Goal: Find specific page/section: Find specific page/section

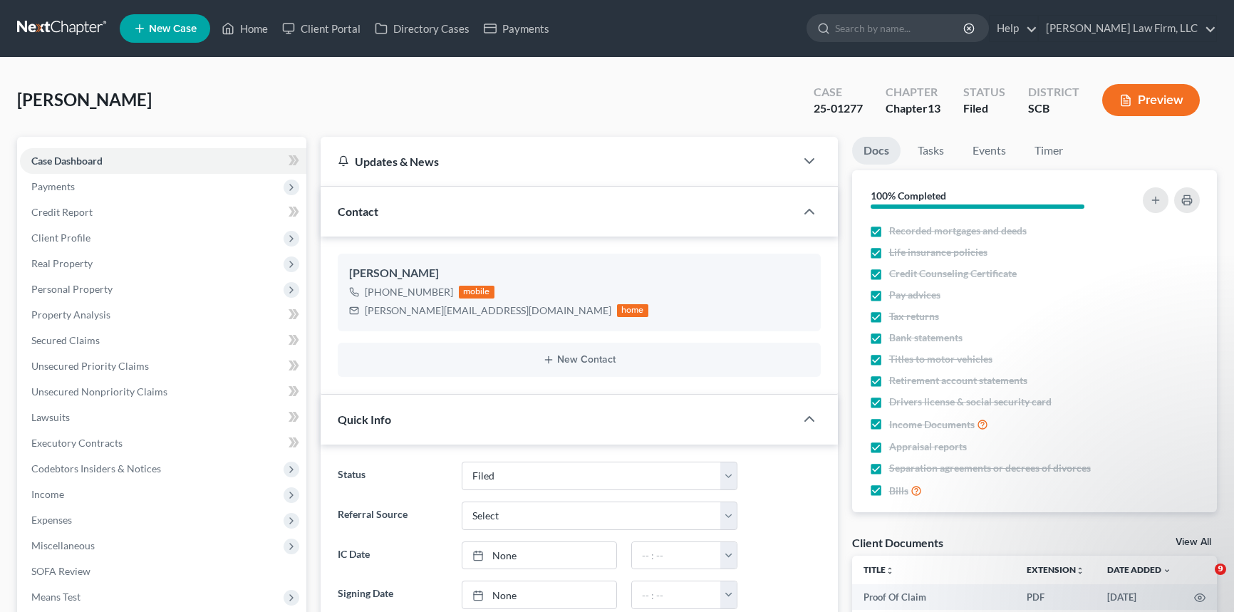
select select "2"
select select "3"
click at [257, 19] on link "Home" at bounding box center [245, 29] width 61 height 26
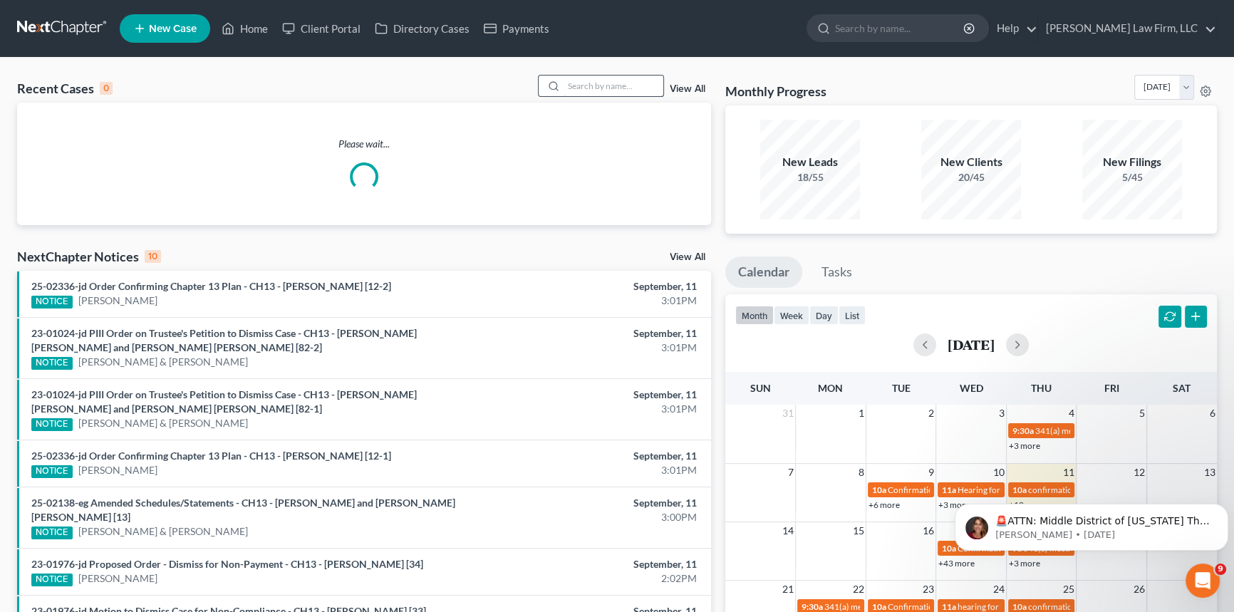
click at [576, 85] on input "search" at bounding box center [614, 86] width 100 height 21
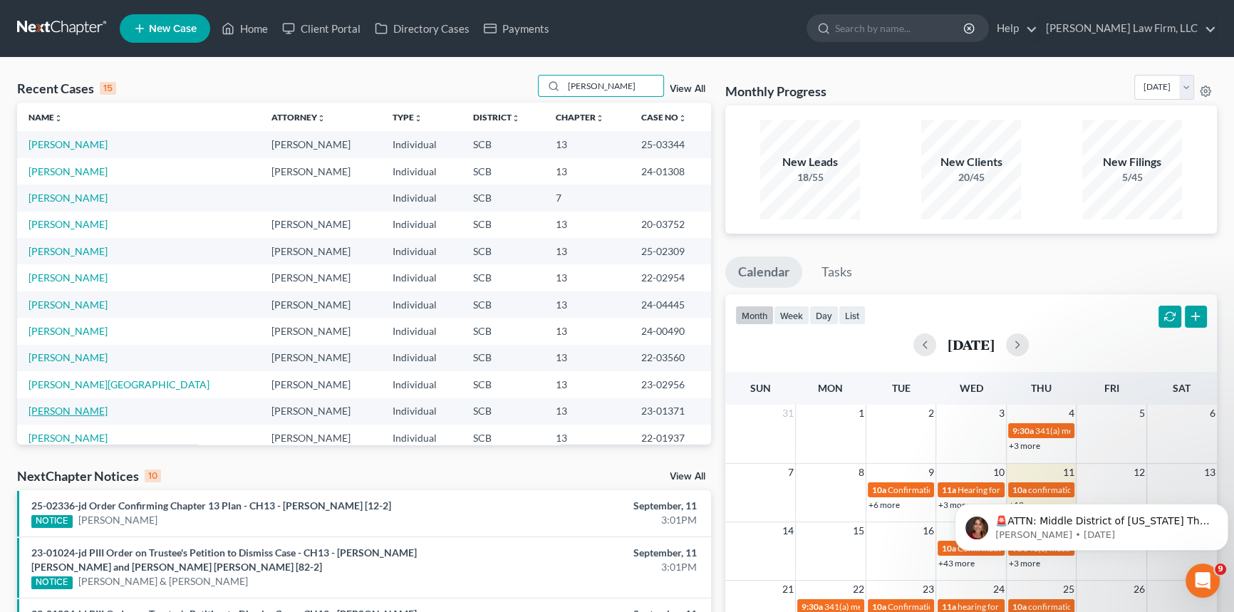
type input "[PERSON_NAME]"
click at [65, 411] on link "[PERSON_NAME]" at bounding box center [68, 411] width 79 height 12
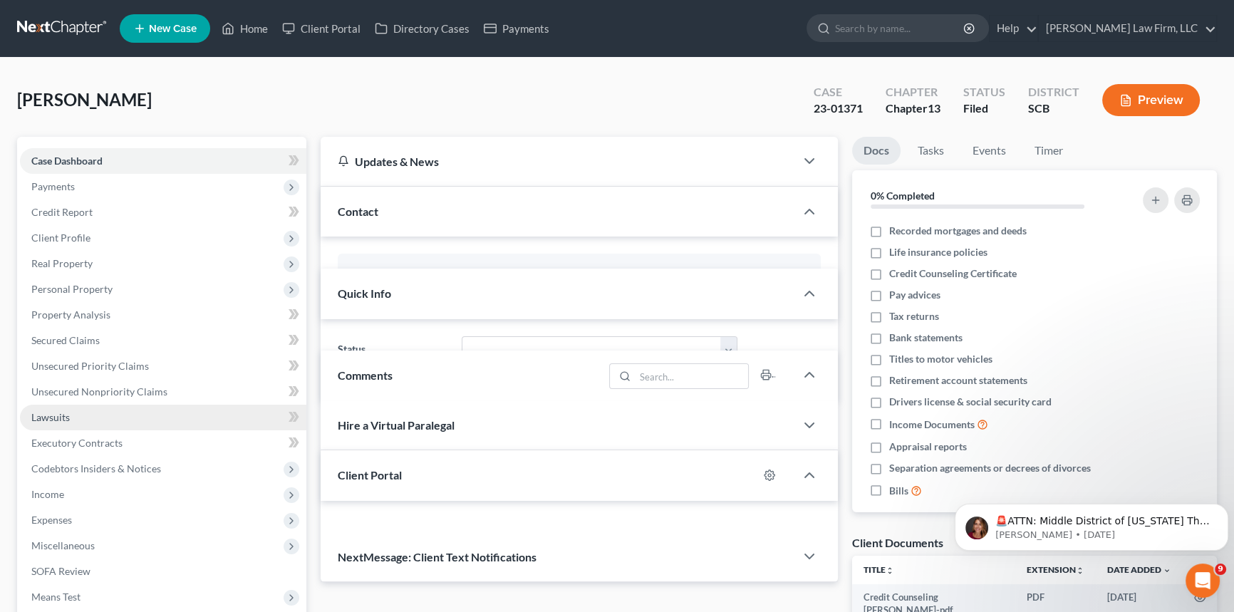
select select "3"
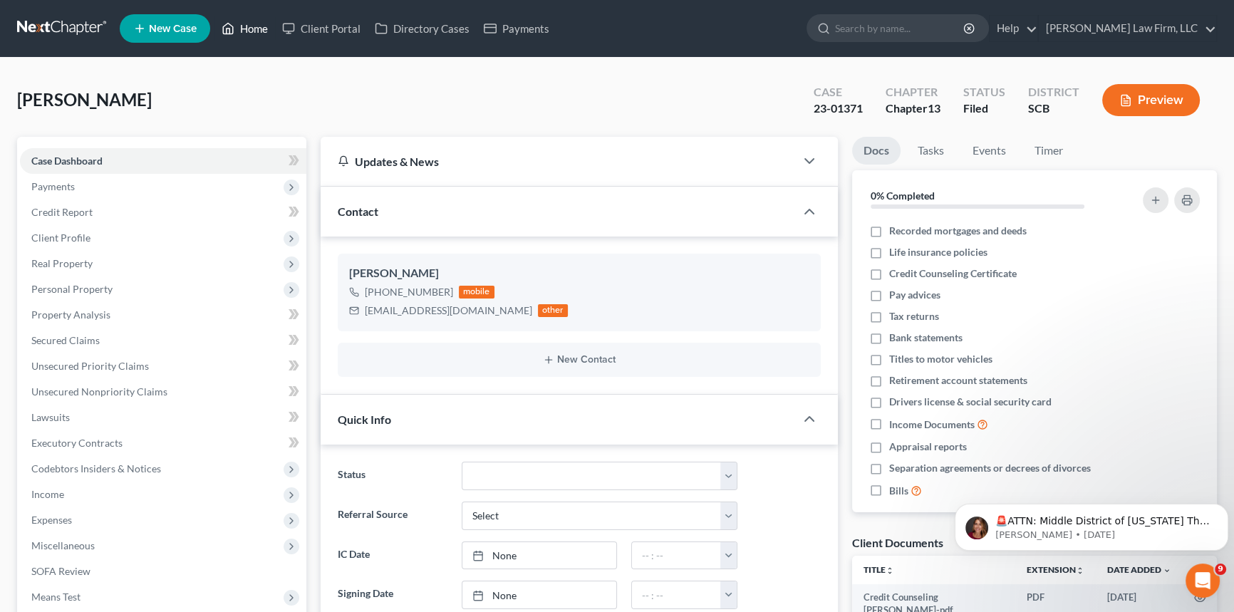
drag, startPoint x: 255, startPoint y: 22, endPoint x: 188, endPoint y: 27, distance: 67.2
click at [255, 22] on link "Home" at bounding box center [245, 29] width 61 height 26
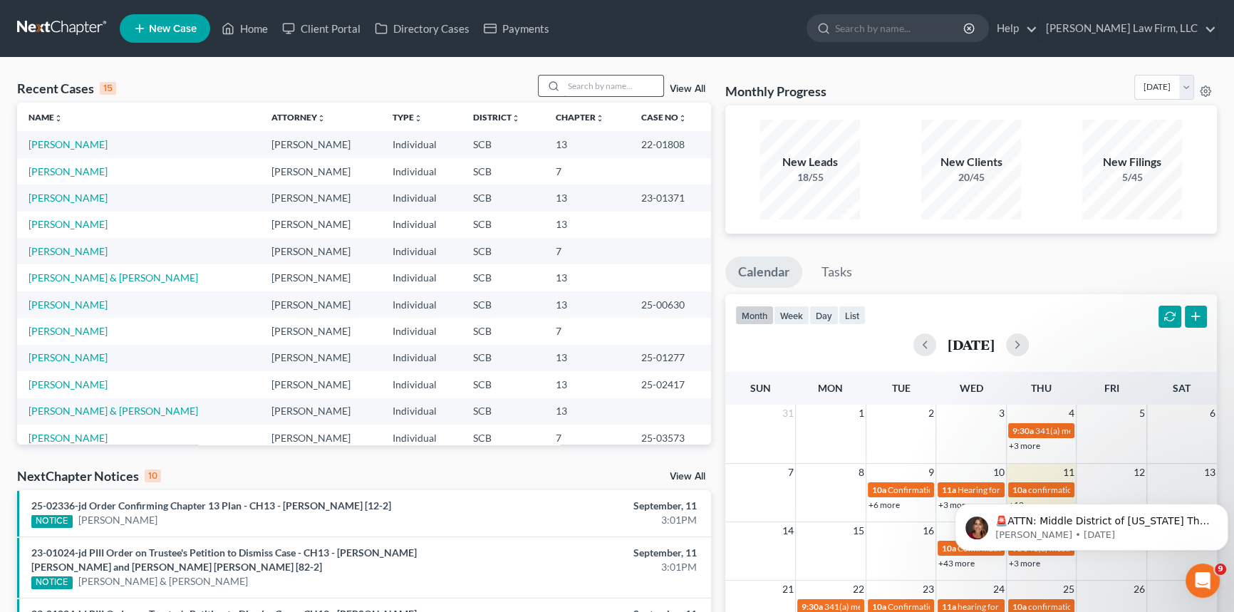
click at [582, 81] on input "search" at bounding box center [614, 86] width 100 height 21
type input "[PERSON_NAME]"
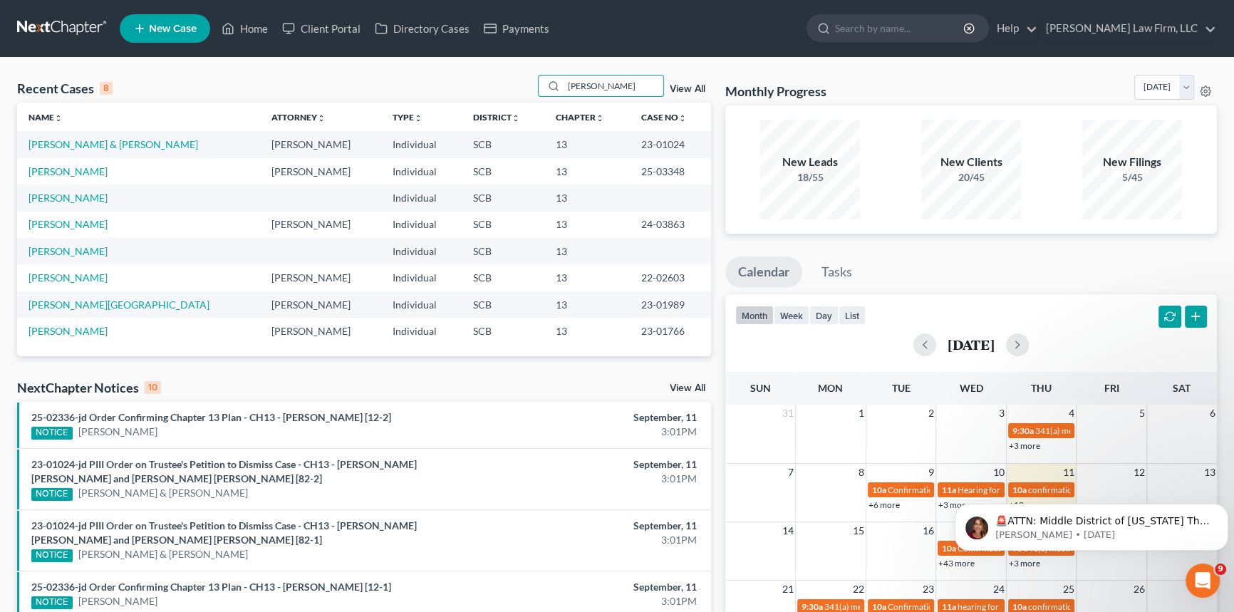
drag, startPoint x: 597, startPoint y: 79, endPoint x: 548, endPoint y: 73, distance: 49.5
click at [549, 79] on div "[PERSON_NAME]" at bounding box center [601, 86] width 127 height 22
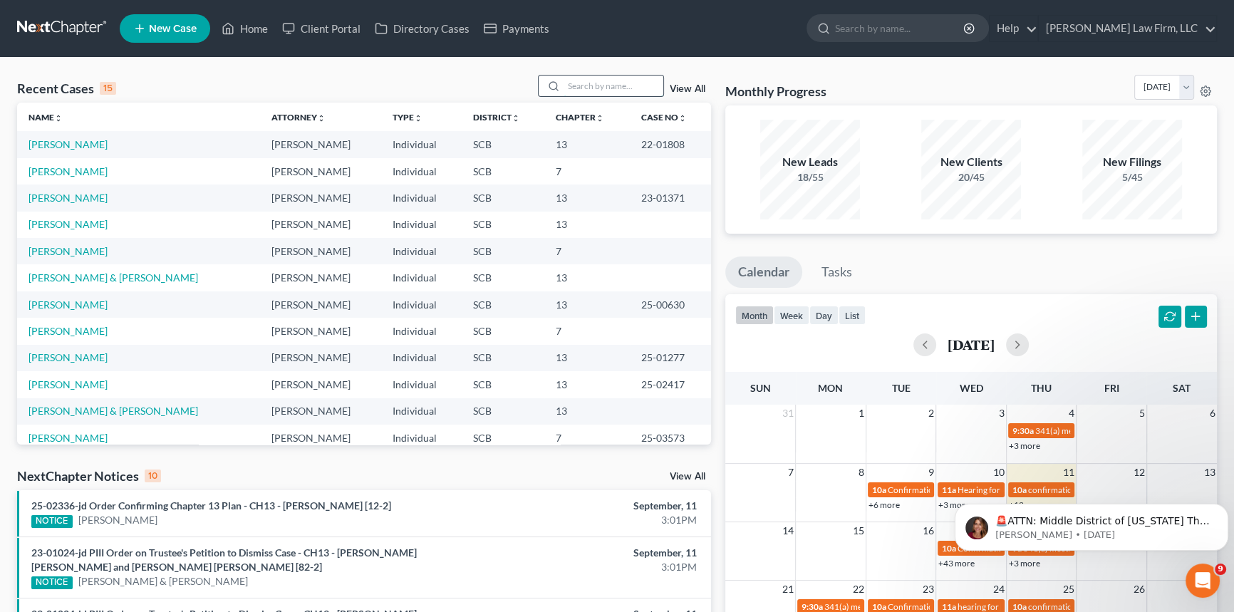
click at [569, 90] on input "search" at bounding box center [614, 86] width 100 height 21
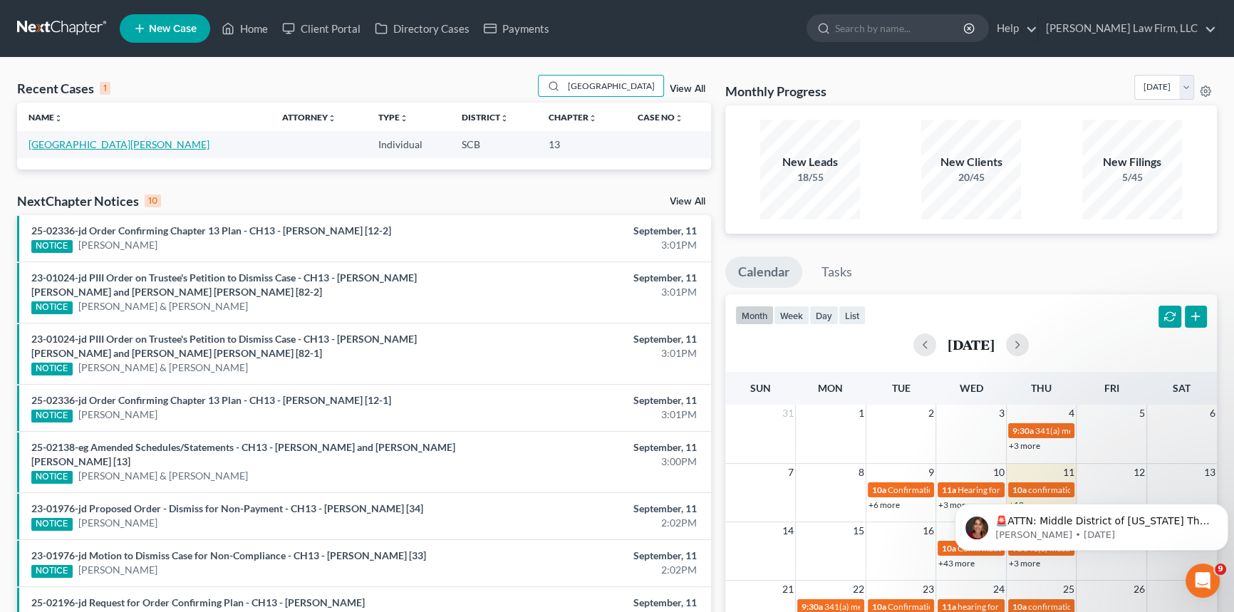
type input "[GEOGRAPHIC_DATA]"
click at [56, 141] on link "[GEOGRAPHIC_DATA][PERSON_NAME]" at bounding box center [119, 144] width 181 height 12
